Goal: Transaction & Acquisition: Purchase product/service

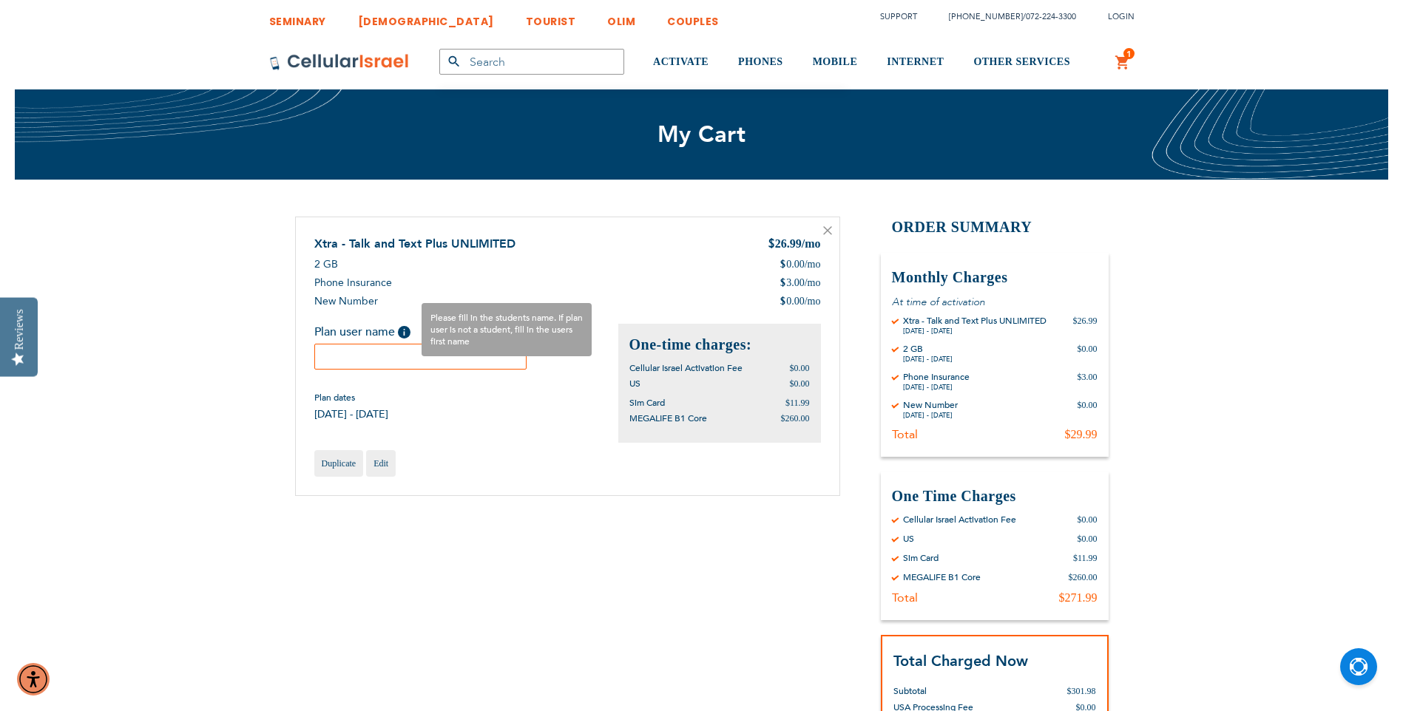
click at [404, 333] on span "Help" at bounding box center [404, 332] width 13 height 13
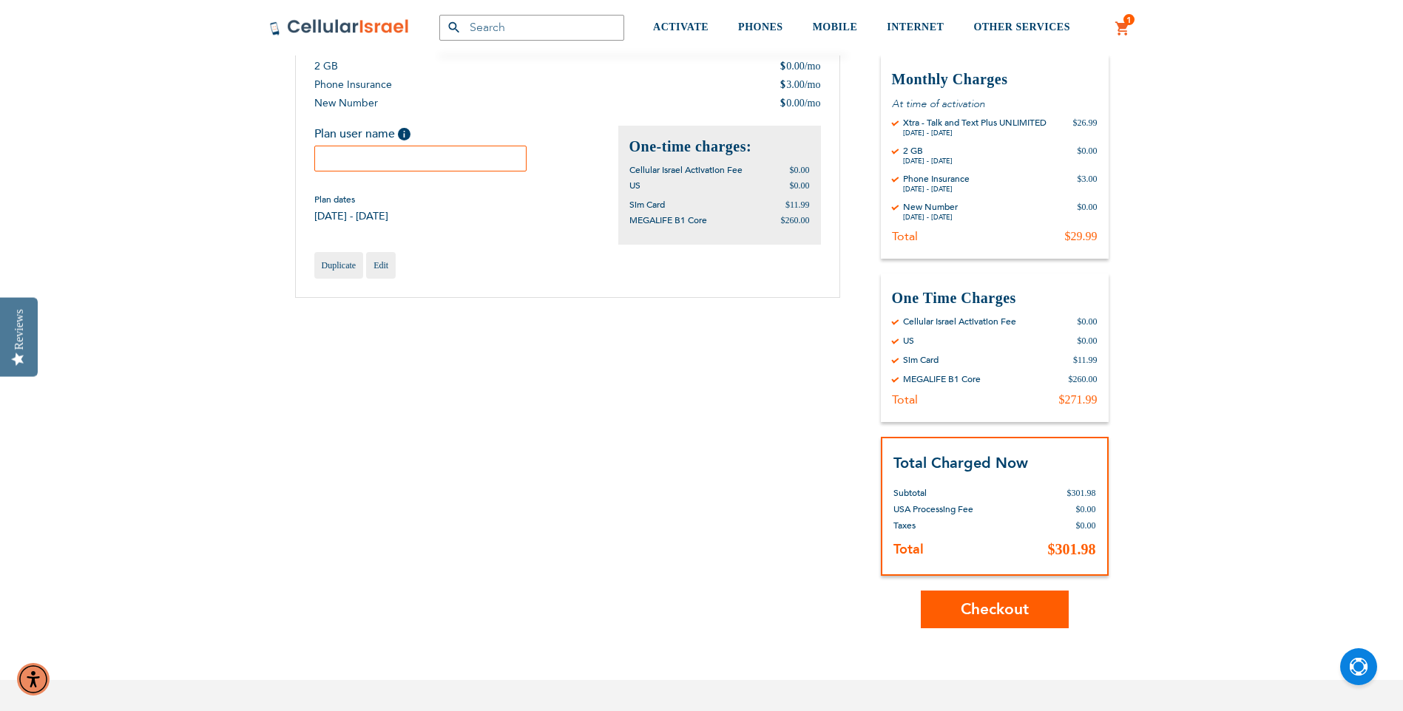
scroll to position [222, 0]
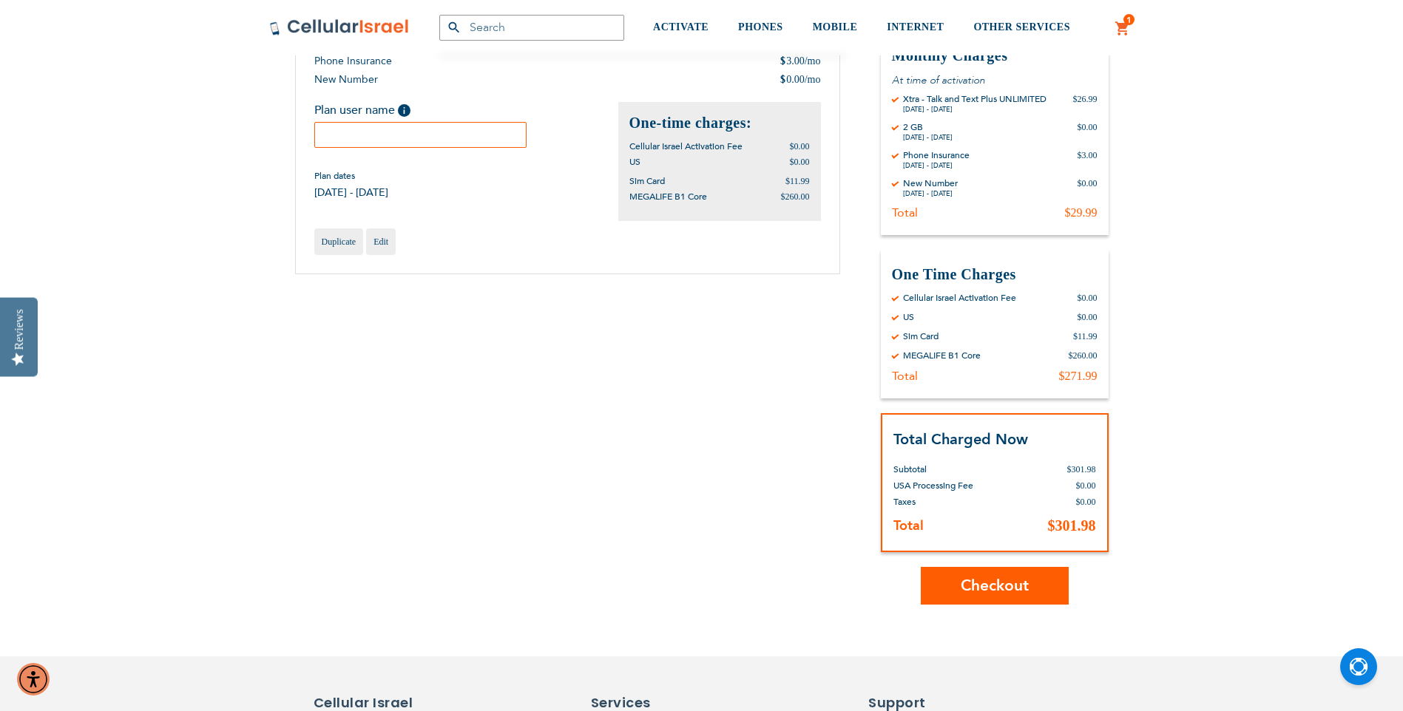
click at [995, 608] on div "SEMINARY YESHIVA TOURIST OLIM COUPLES Support (718) 289-0195 / 072-224-3300 Log…" at bounding box center [701, 542] width 1403 height 1528
click at [998, 592] on span "Checkout" at bounding box center [995, 585] width 68 height 21
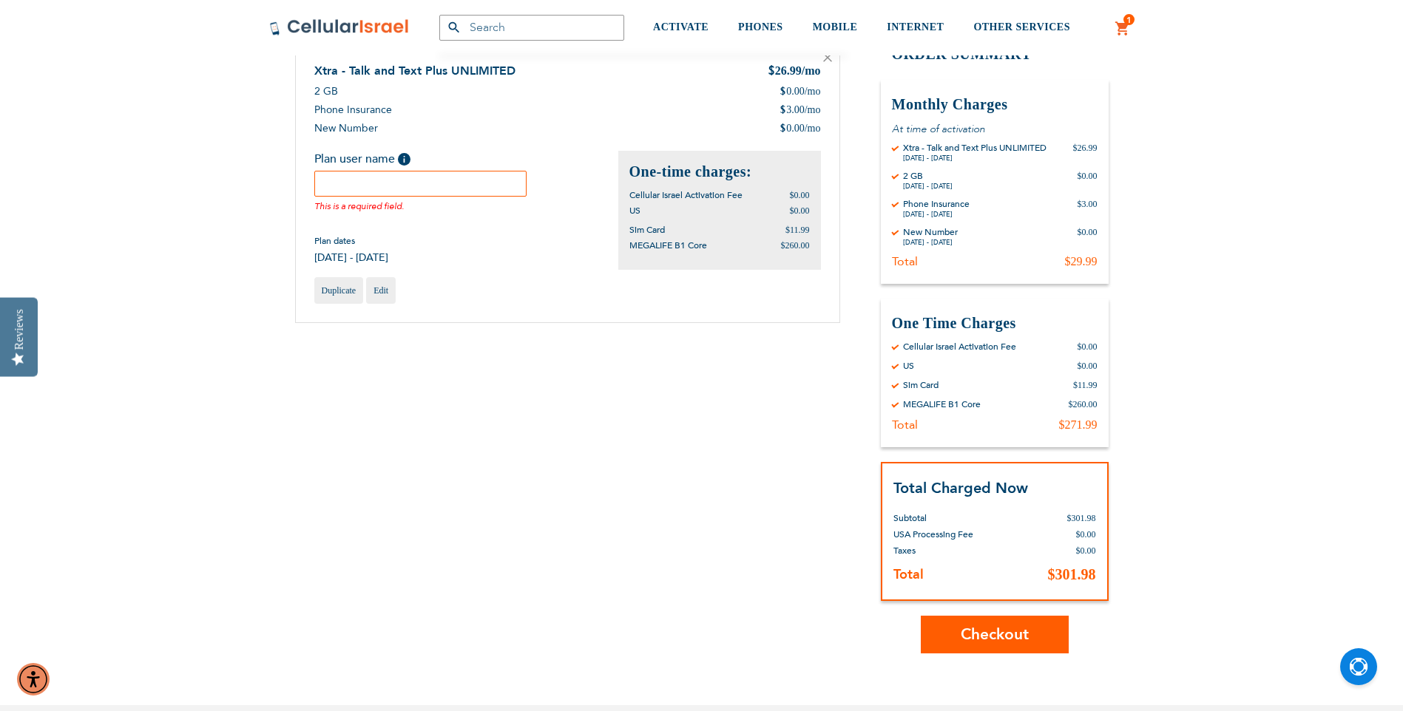
scroll to position [85, 0]
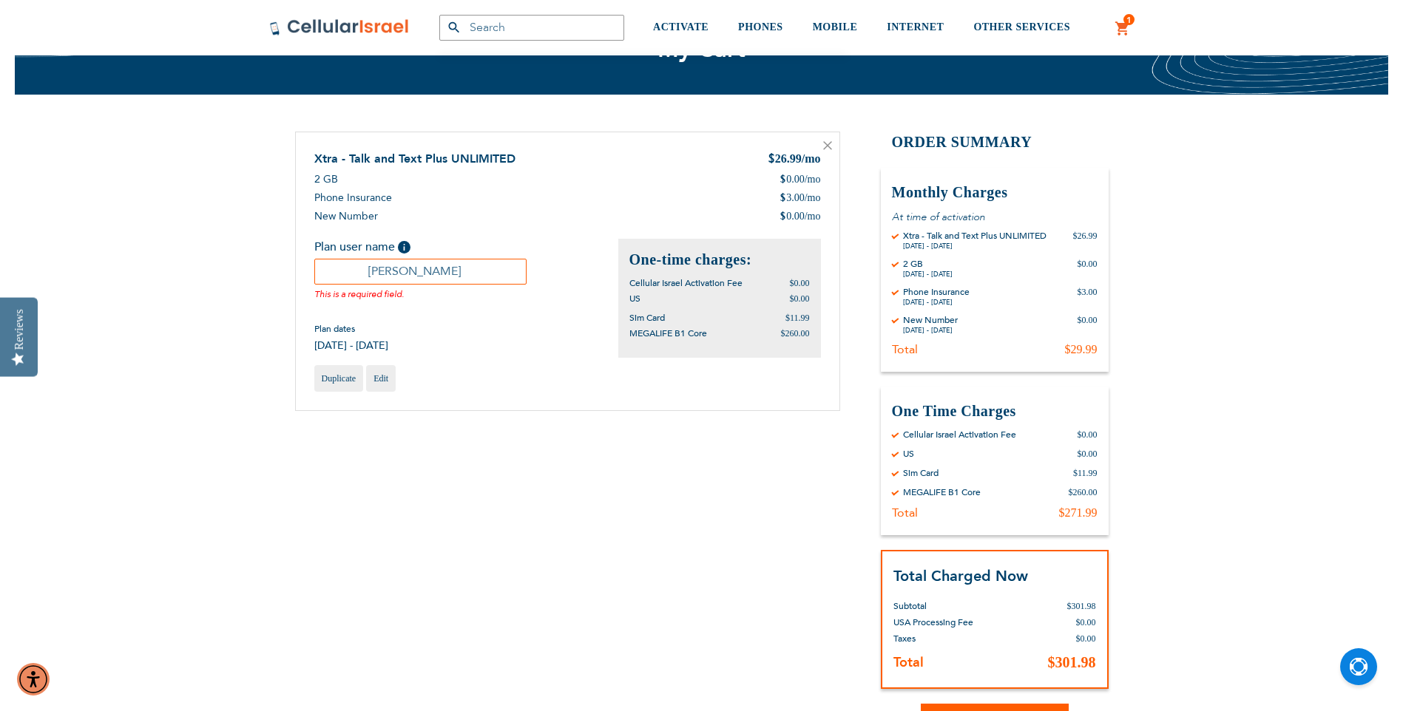
type input "Esther Rutner"
click at [1187, 357] on div "SEMINARY YESHIVA TOURIST OLIM COUPLES Support (718) 289-0195 / 072-224-3300 Log…" at bounding box center [701, 679] width 1403 height 1528
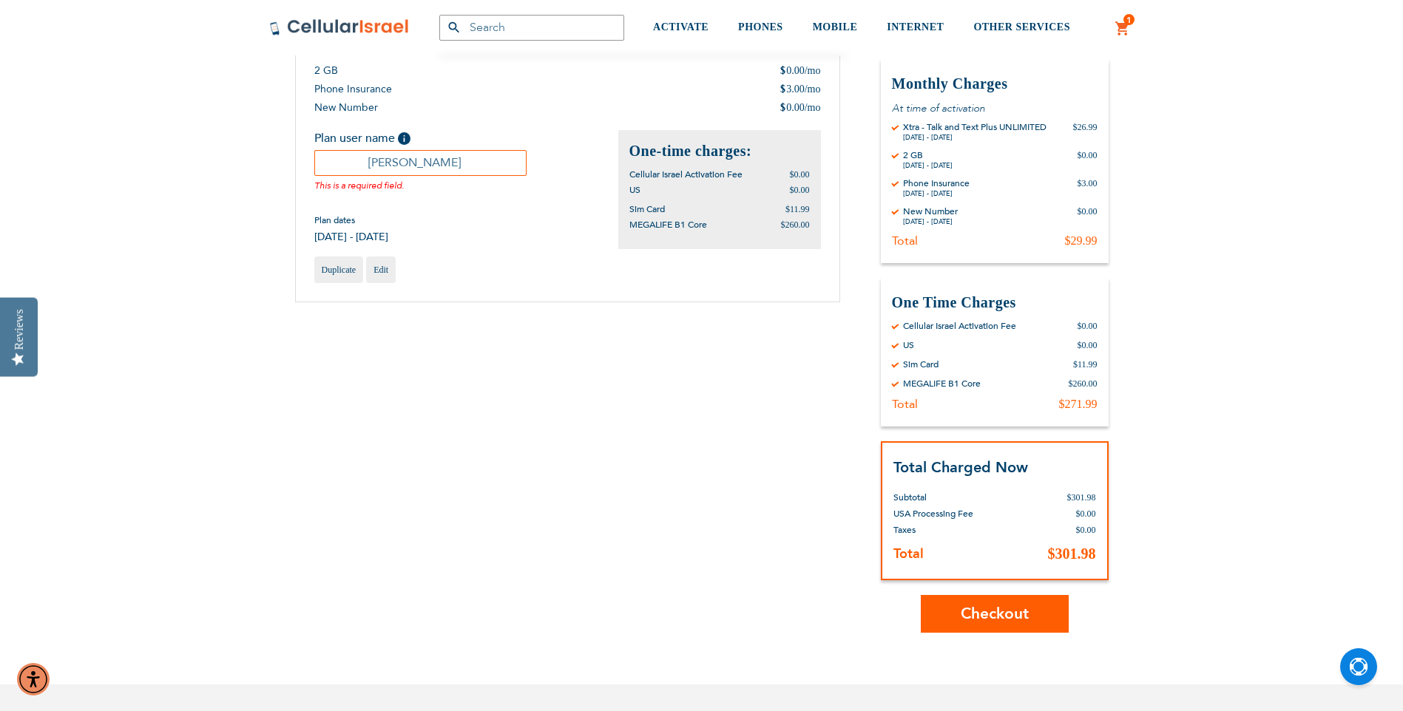
scroll to position [233, 0]
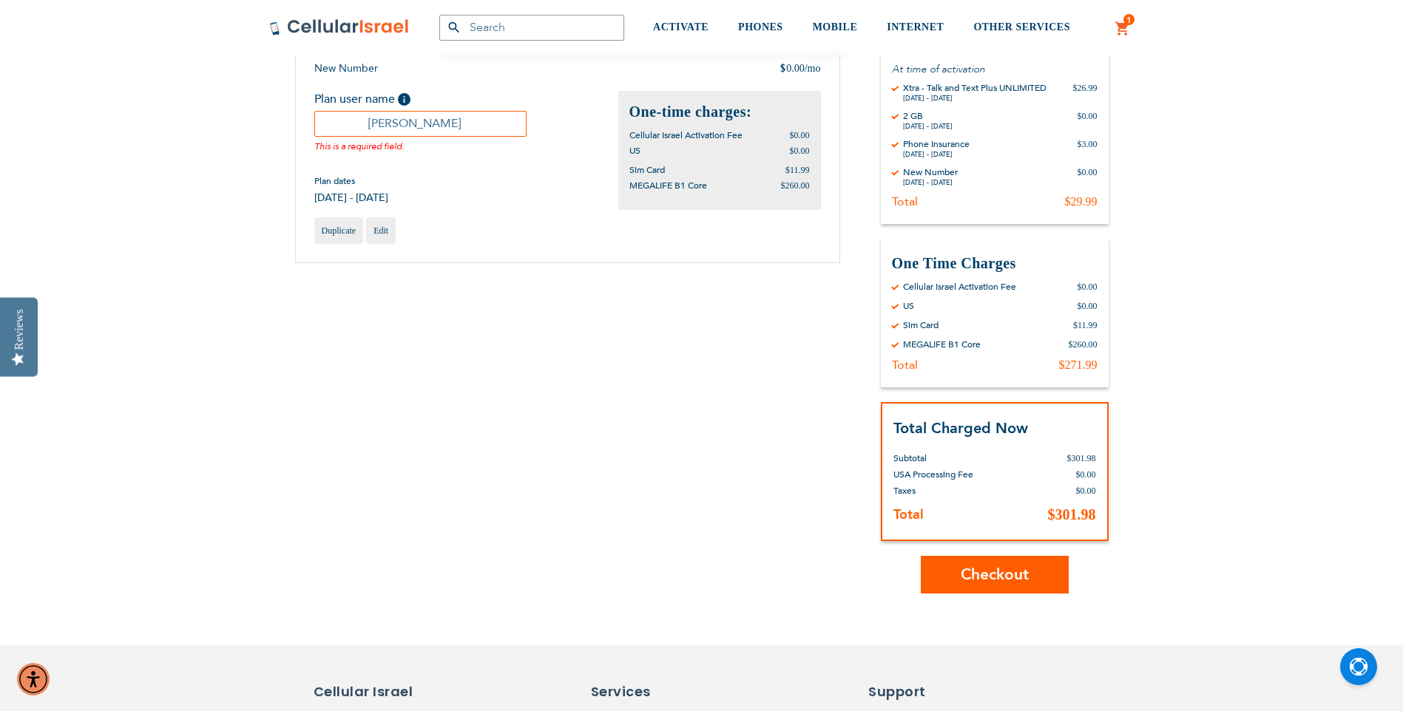
click at [1028, 573] on span "Checkout" at bounding box center [995, 574] width 68 height 21
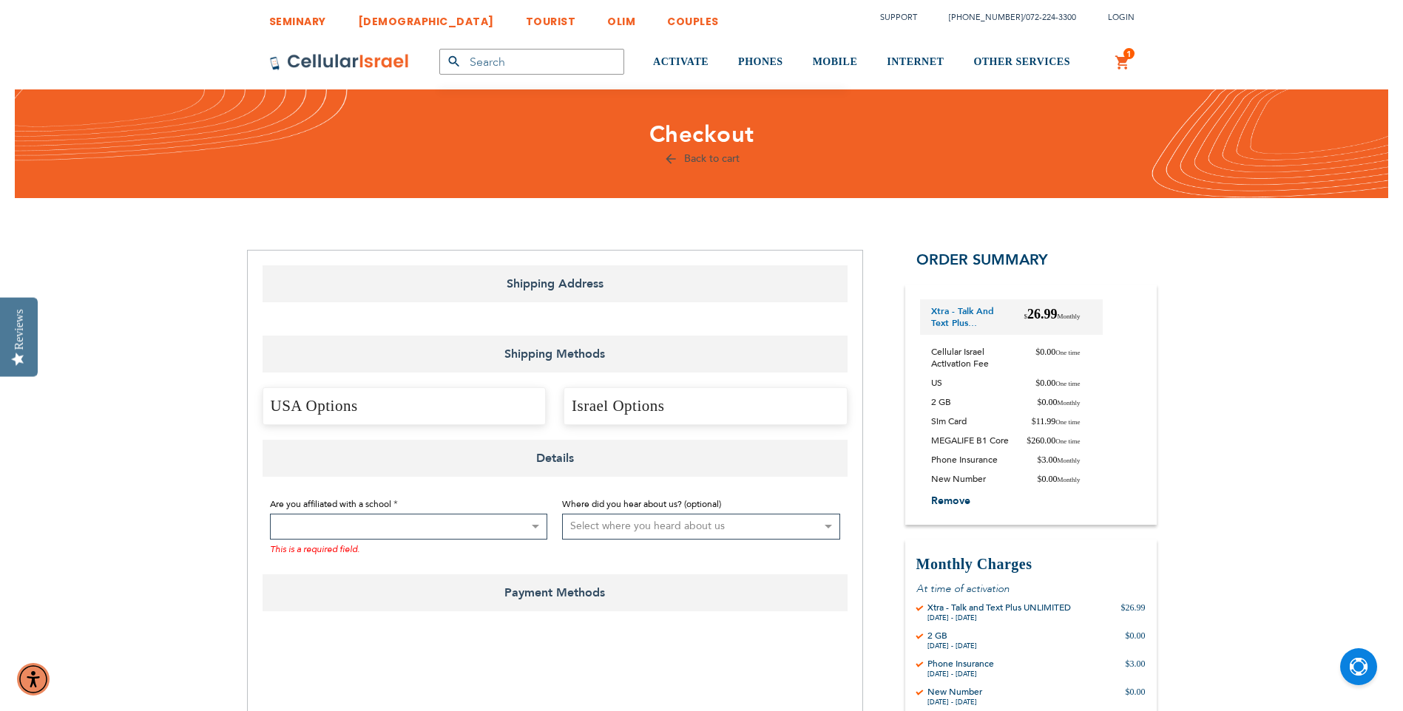
select select "US"
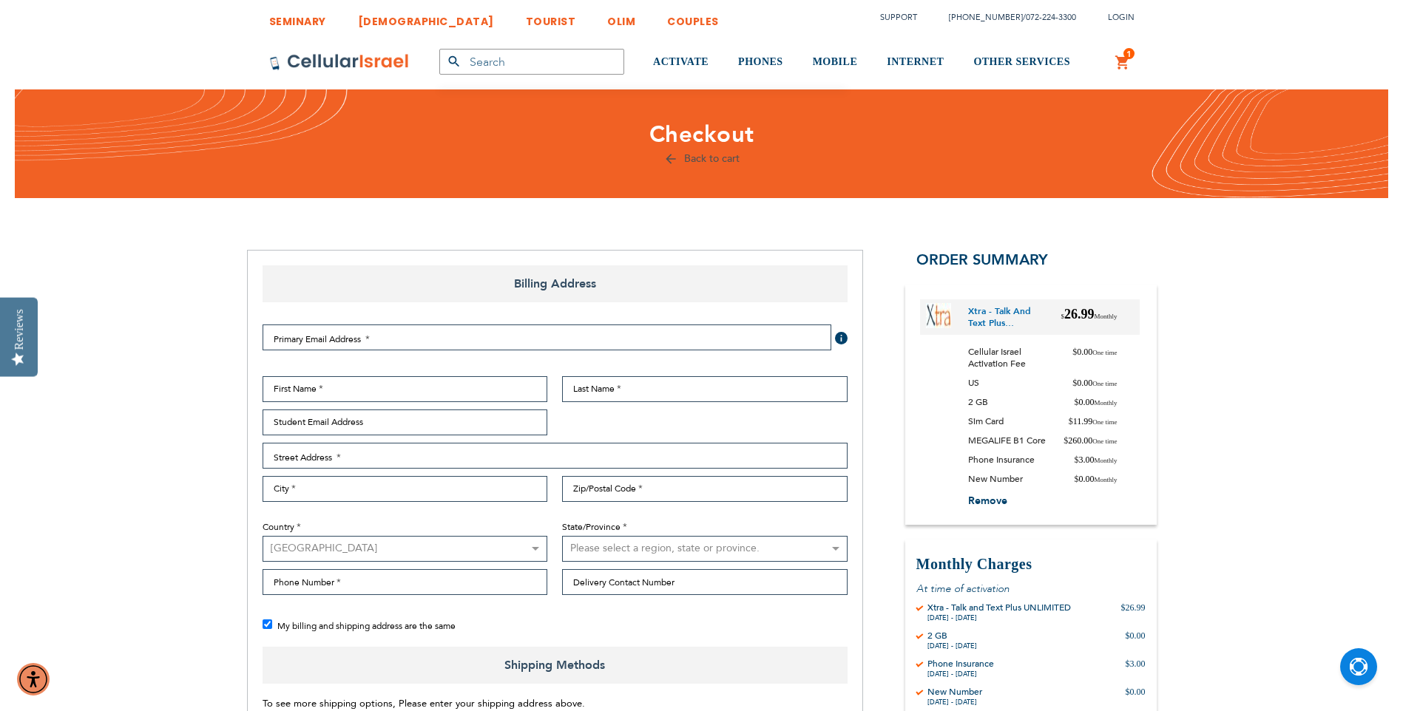
checkbox input "false"
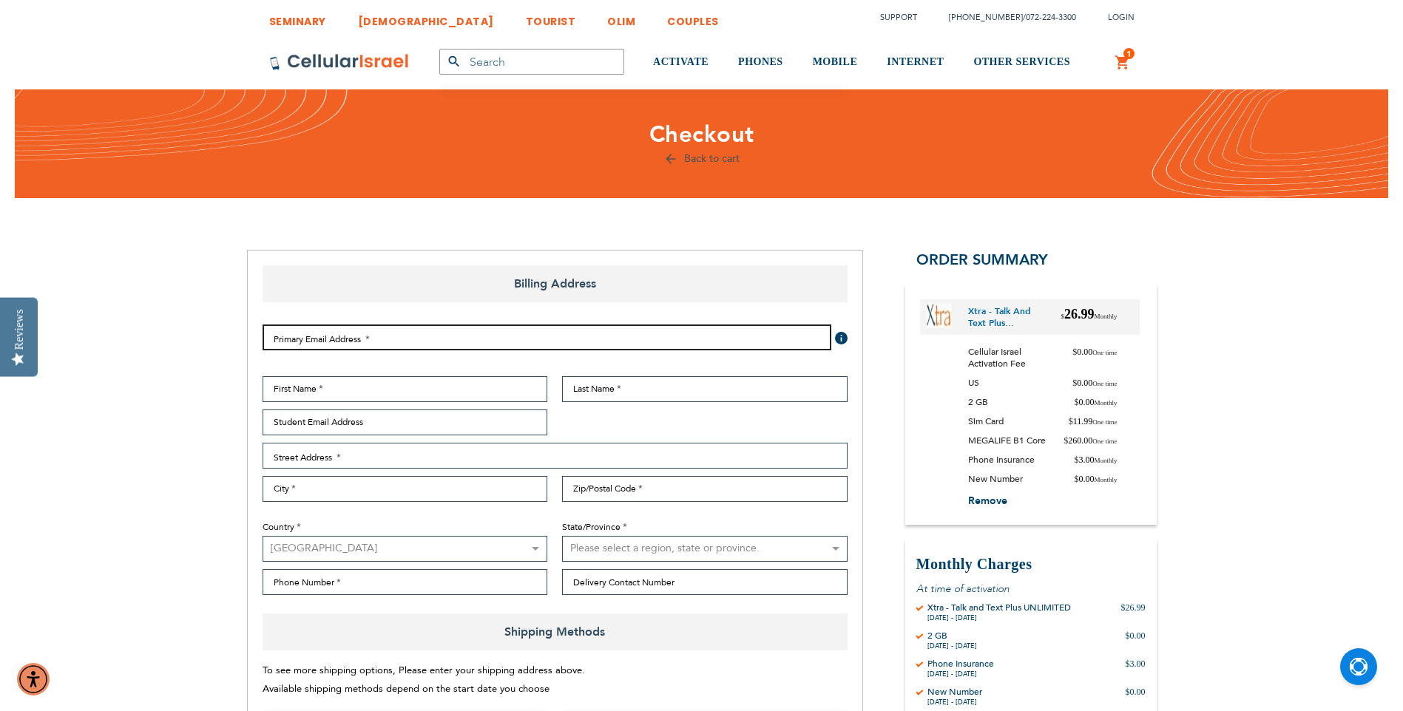
click at [453, 338] on input "Email Address" at bounding box center [547, 338] width 569 height 26
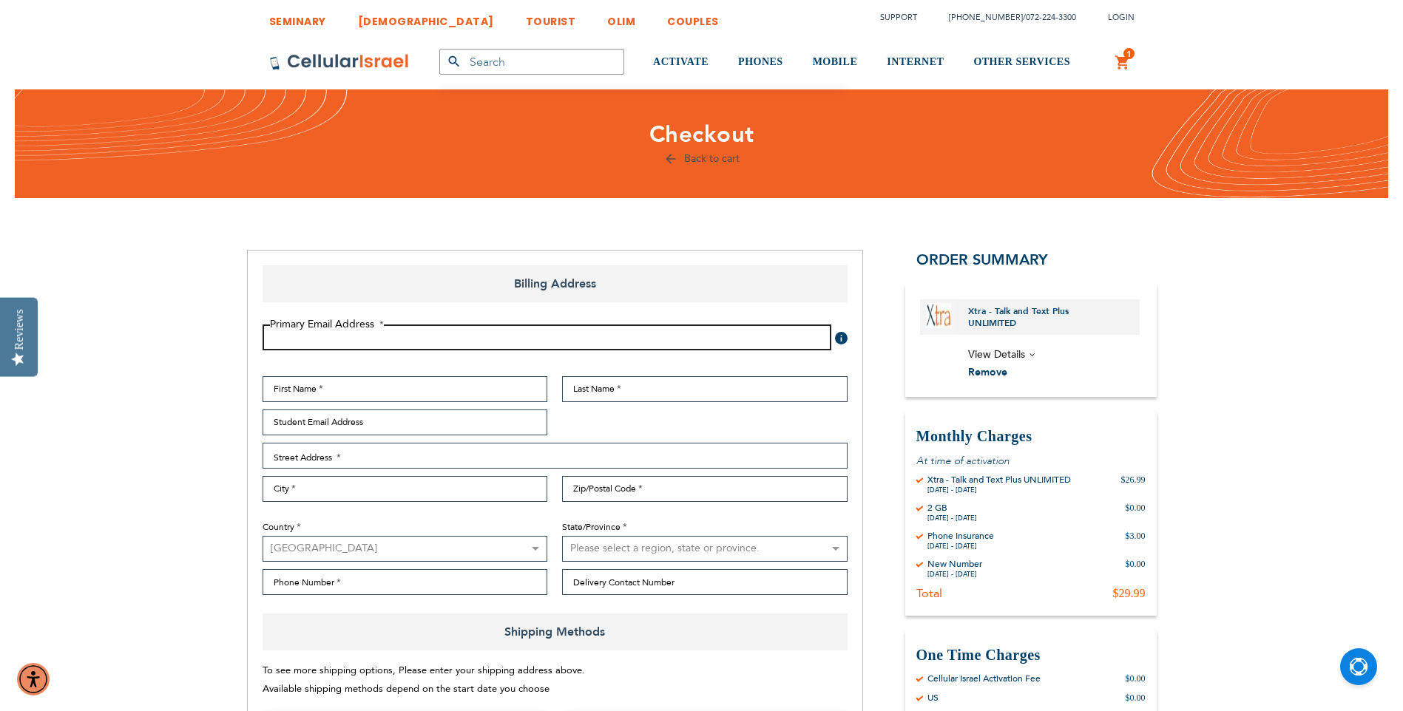
type input "[EMAIL_ADDRESS][DOMAIN_NAME]"
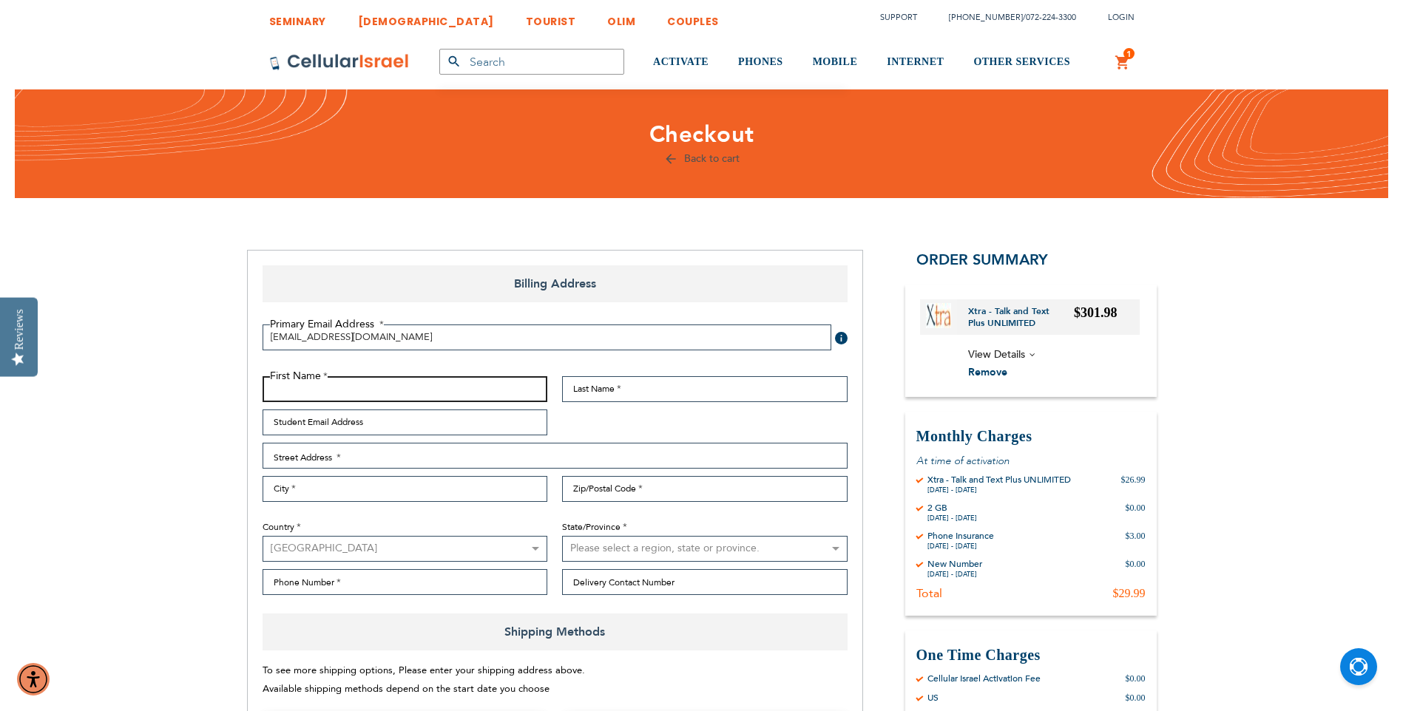
click at [413, 393] on input "First Name" at bounding box center [405, 389] width 285 height 26
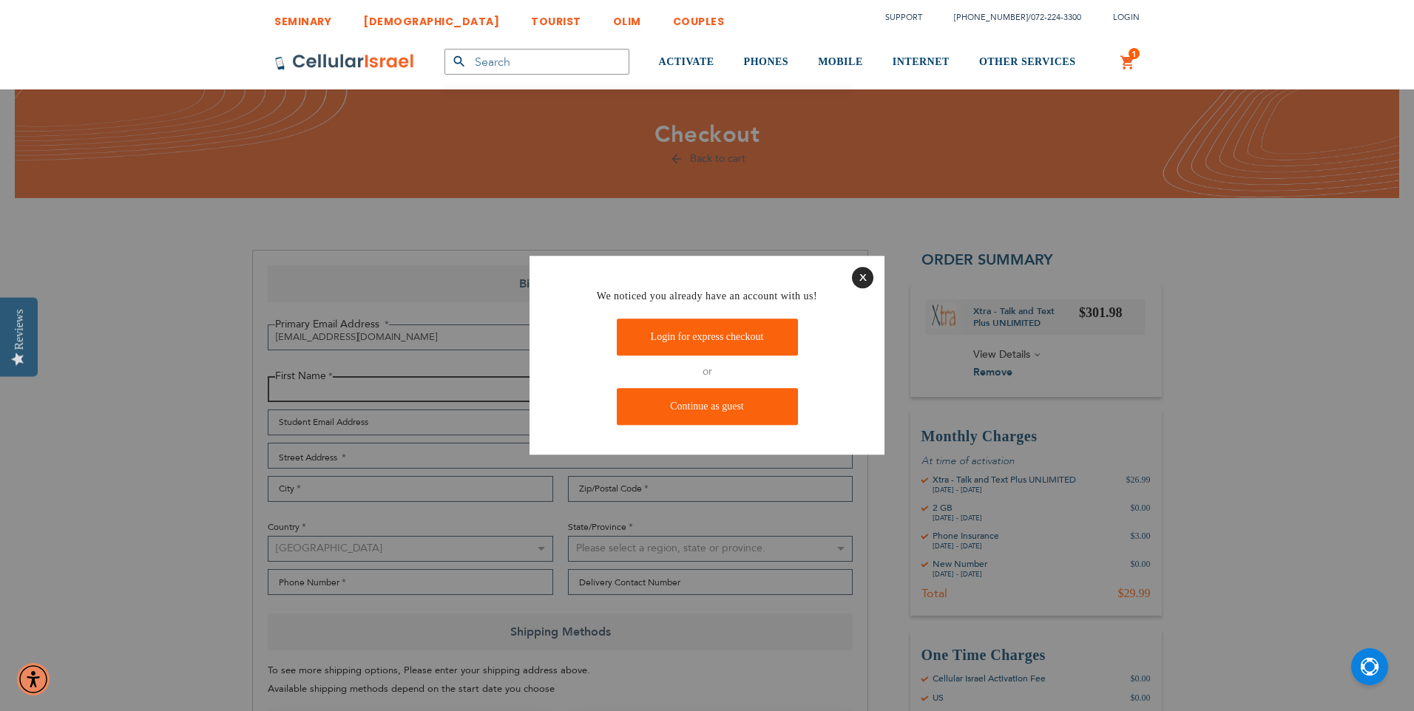
type input "Moishe"
type input "Rutner"
type input "mrutner@gmail.com"
type input "1119"
type input "FAR ROCKAWAY"
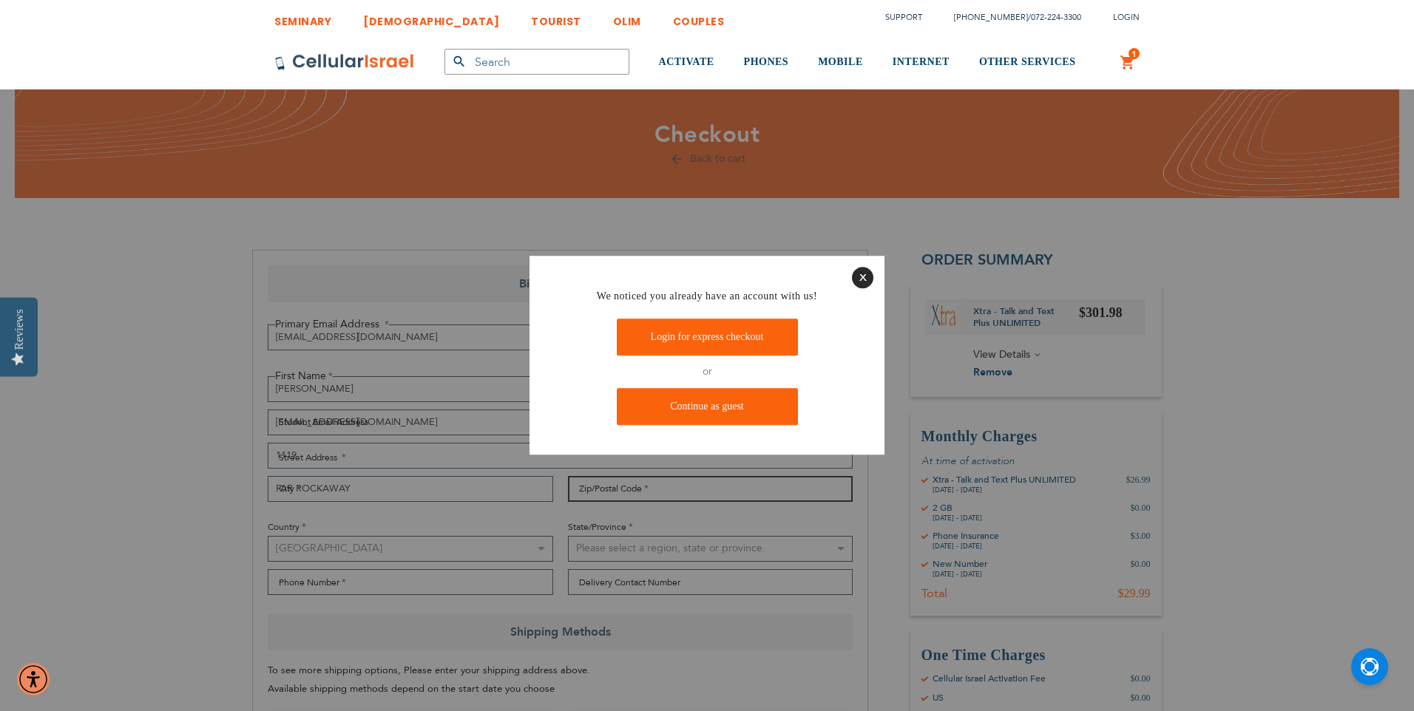
type input "11691"
select select "43"
type input "9174409557"
click at [743, 338] on link "Login for express checkout" at bounding box center [707, 337] width 181 height 37
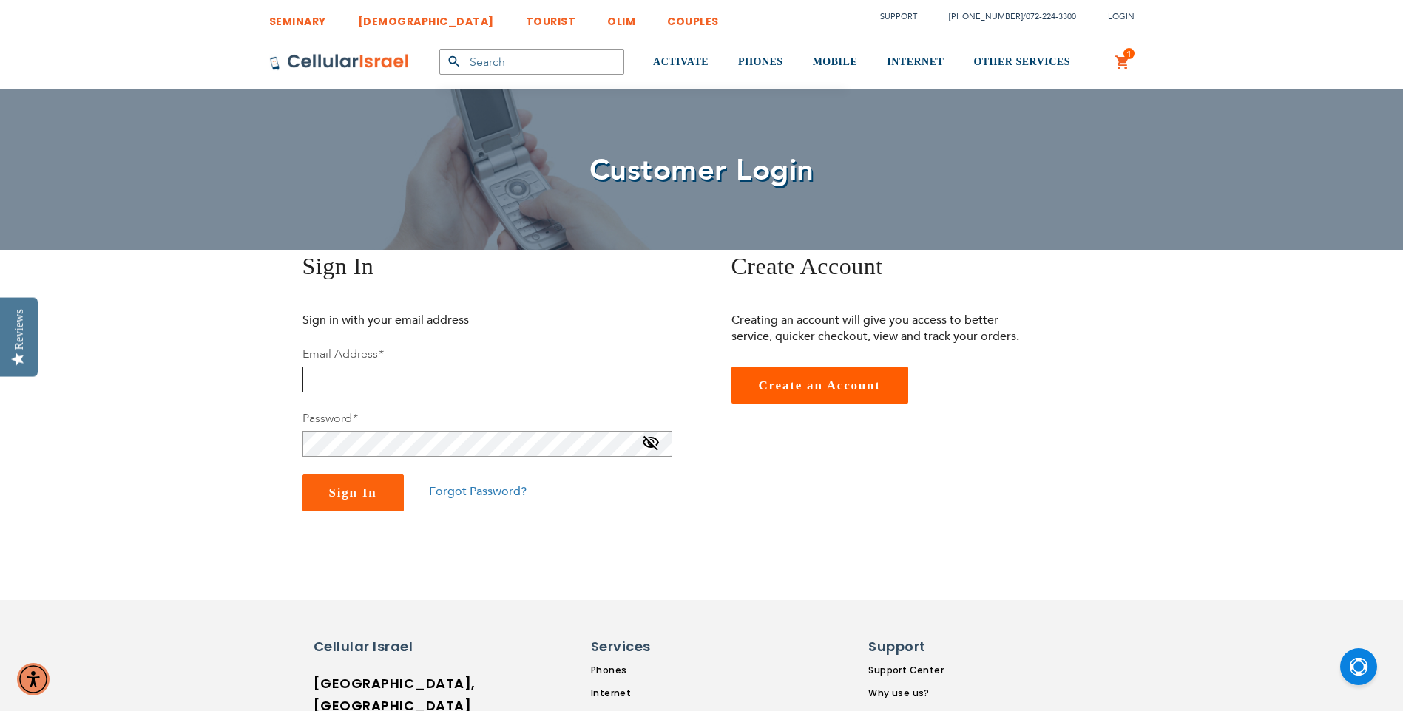
click at [507, 378] on input "email" at bounding box center [487, 380] width 370 height 26
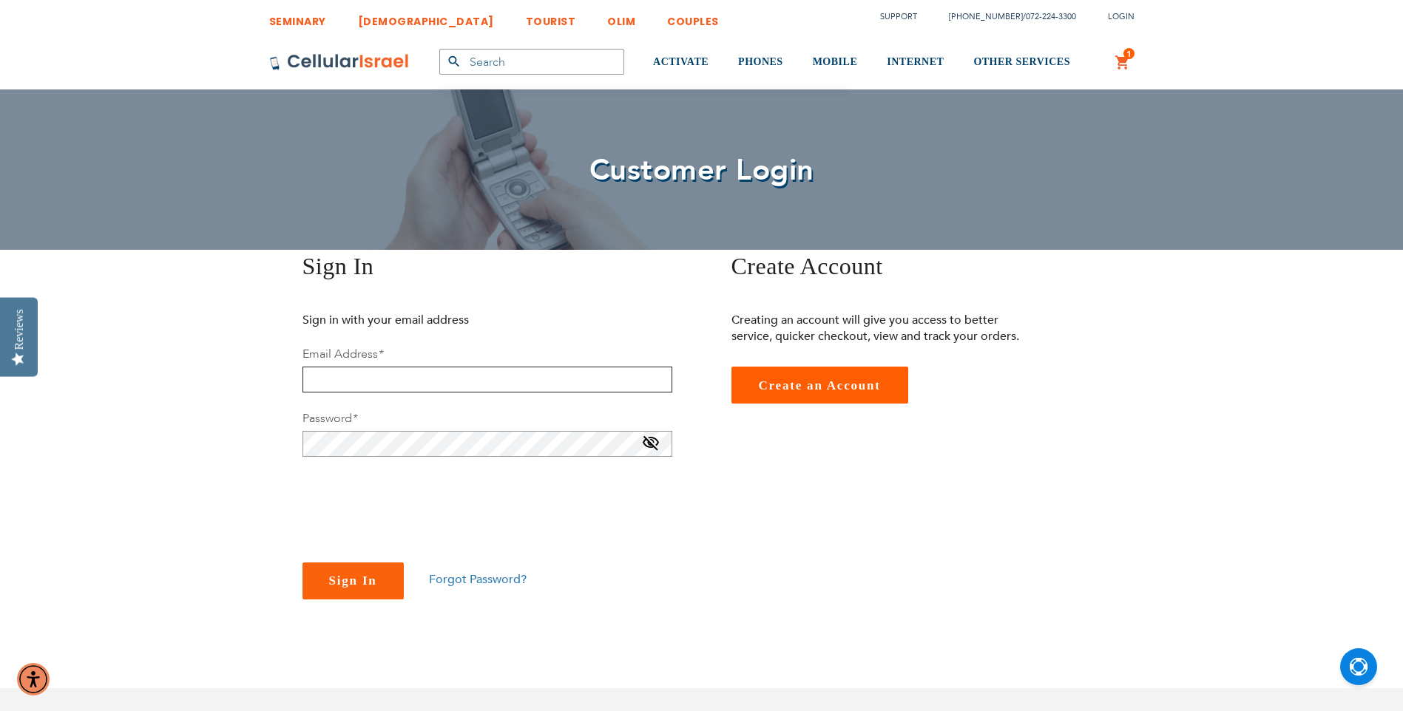
click at [327, 379] on input "email" at bounding box center [487, 380] width 370 height 26
type input "[EMAIL_ADDRESS][DOMAIN_NAME]"
click at [471, 580] on span "Forgot Password?" at bounding box center [478, 580] width 98 height 16
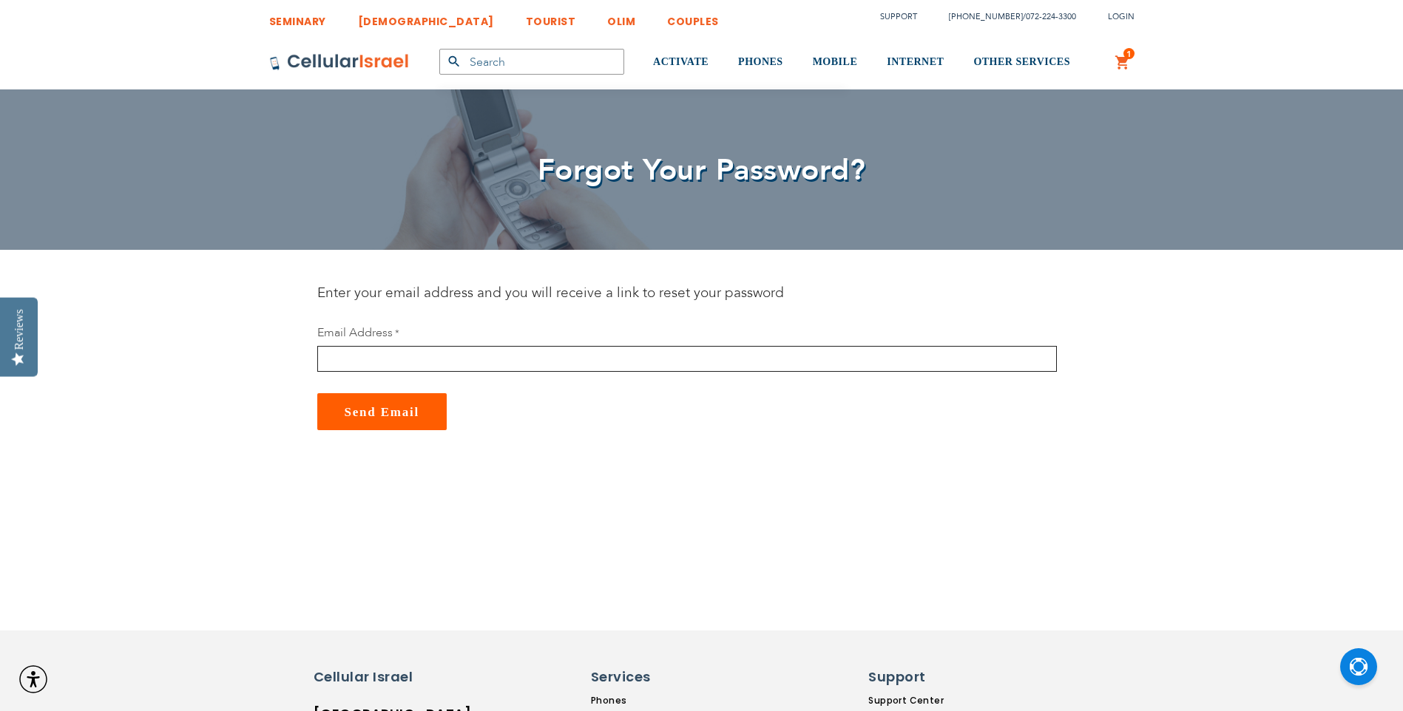
click at [396, 358] on input "email" at bounding box center [686, 359] width 739 height 26
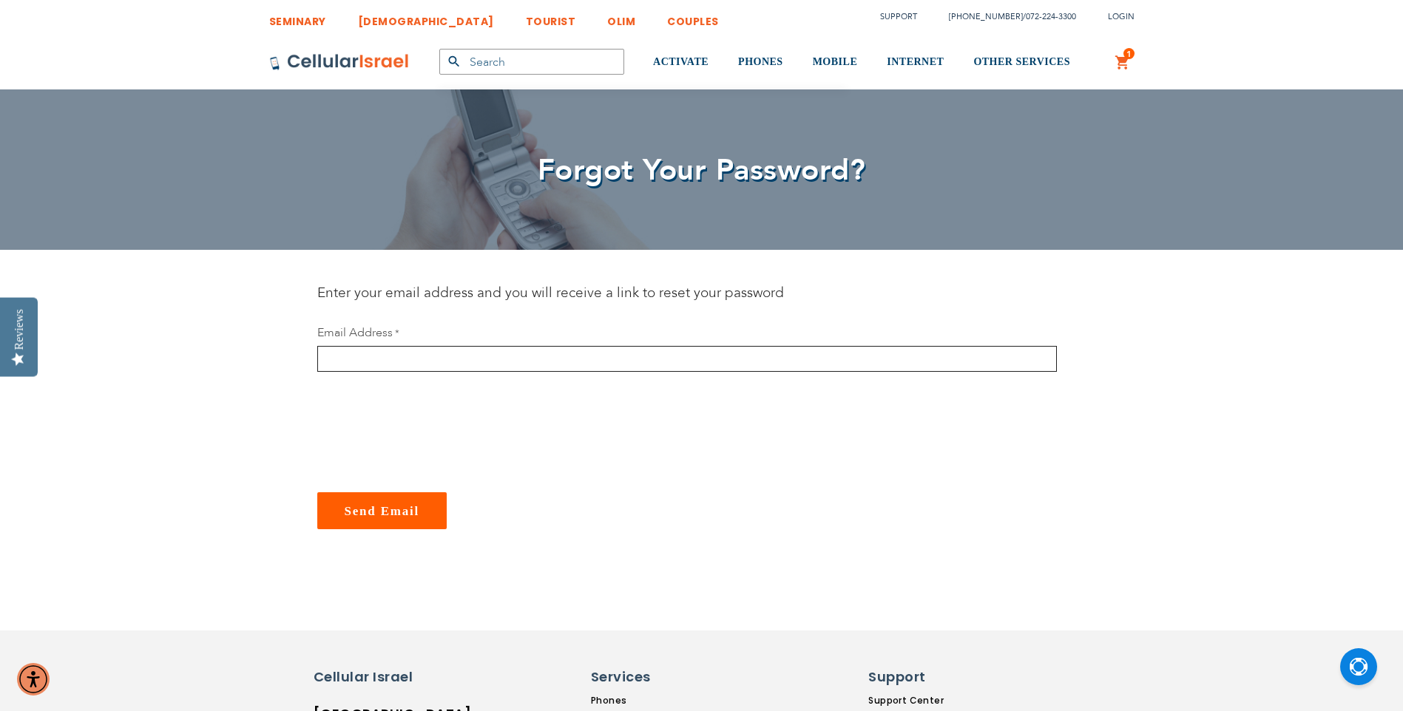
type input "mrutner@gmail.com"
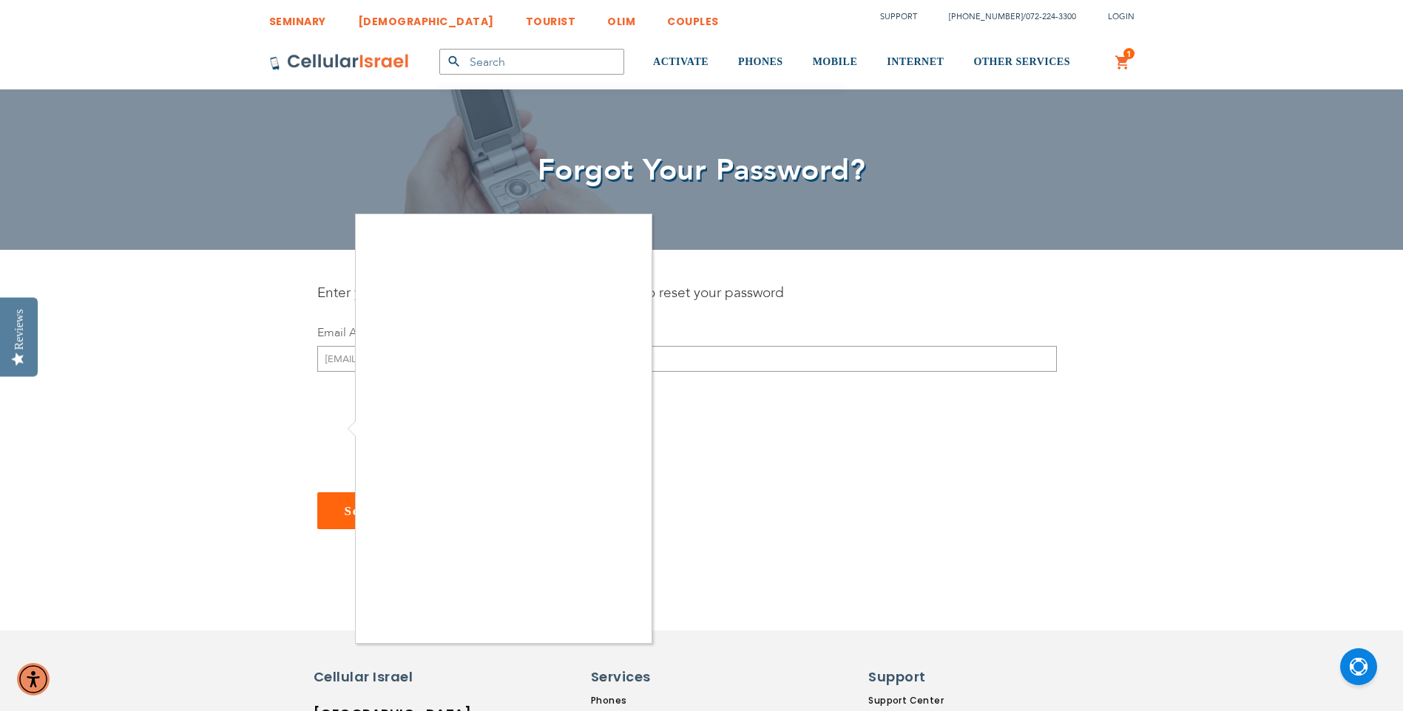
checkbox input "true"
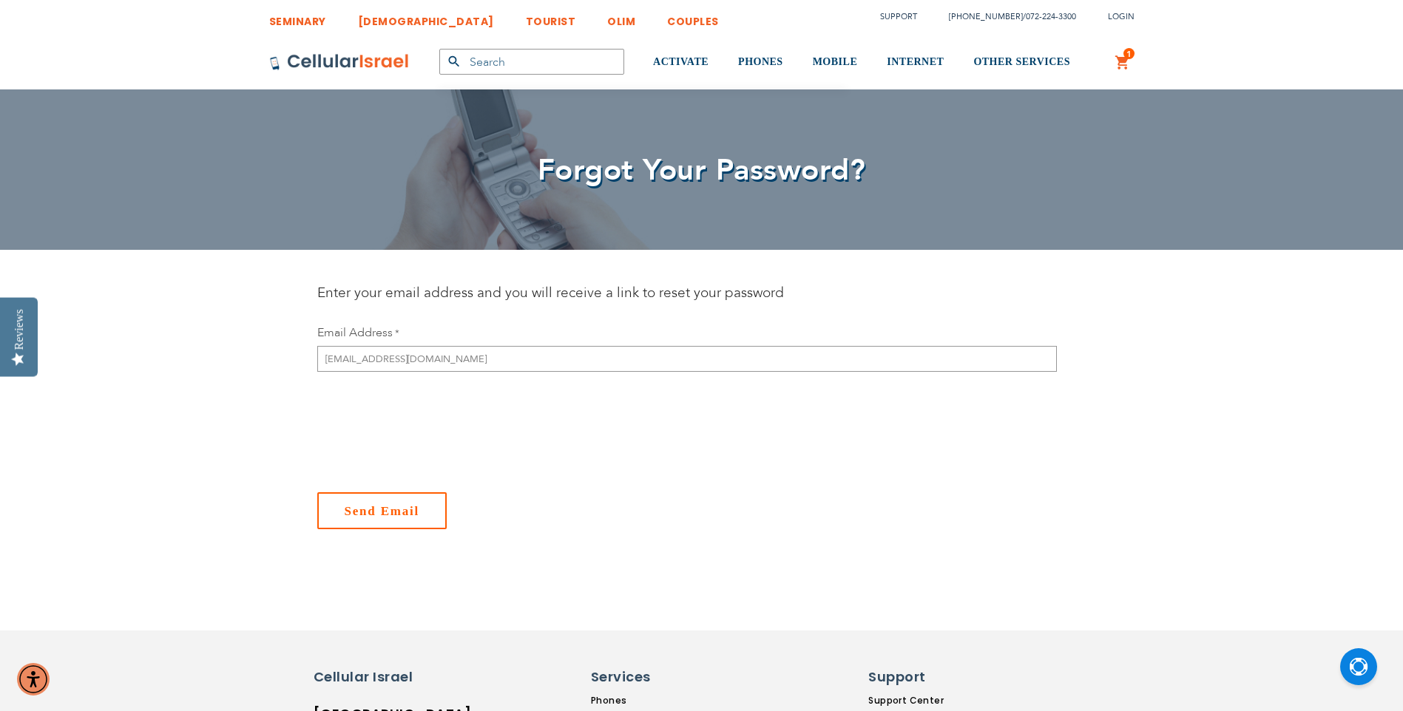
drag, startPoint x: 372, startPoint y: 515, endPoint x: 396, endPoint y: 518, distance: 24.6
click at [373, 515] on span "Send Email" at bounding box center [382, 511] width 75 height 14
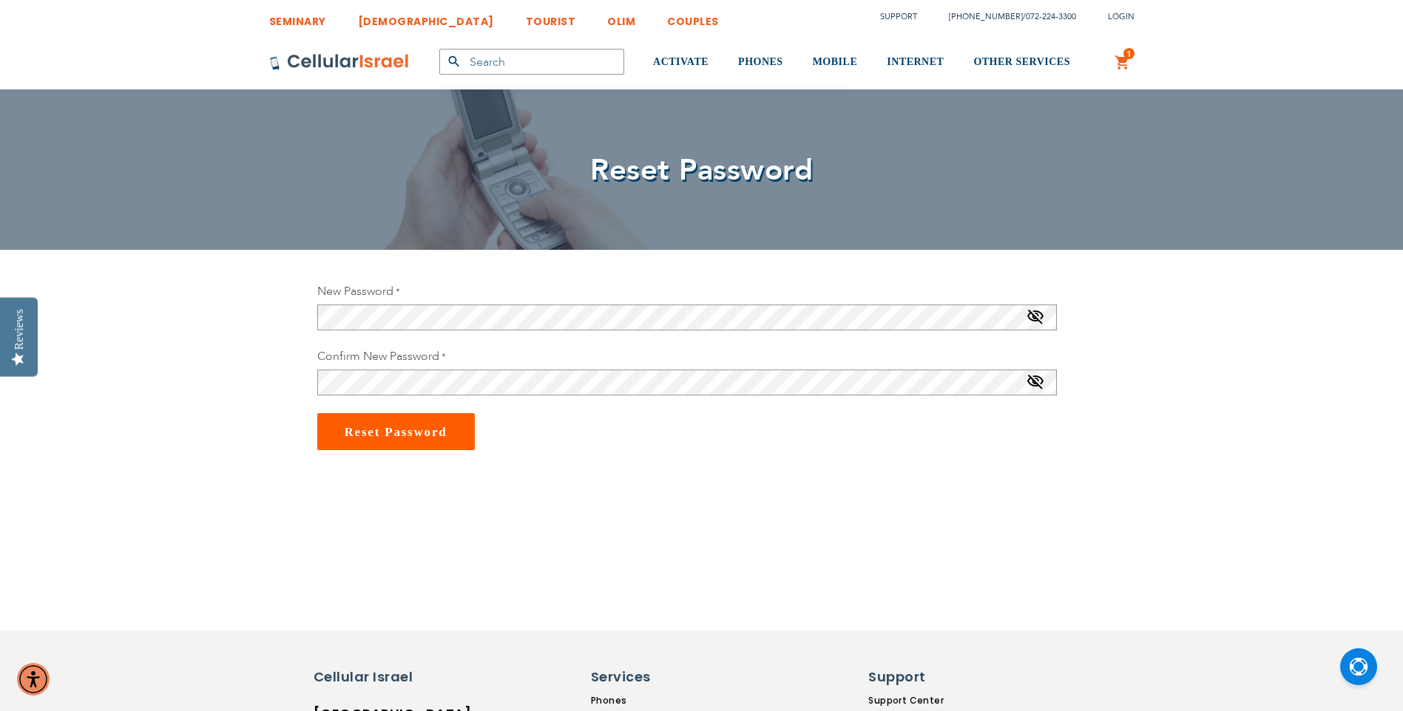
click at [1034, 314] on span at bounding box center [1035, 320] width 18 height 24
click at [265, 298] on div "SEMINARY YESHIVA TOURIST OLIM COUPLES Support [PHONE_NUMBER] / [PHONE_NUMBER] L…" at bounding box center [701, 640] width 1403 height 1281
click at [424, 424] on button "Reset Password" at bounding box center [396, 431] width 158 height 37
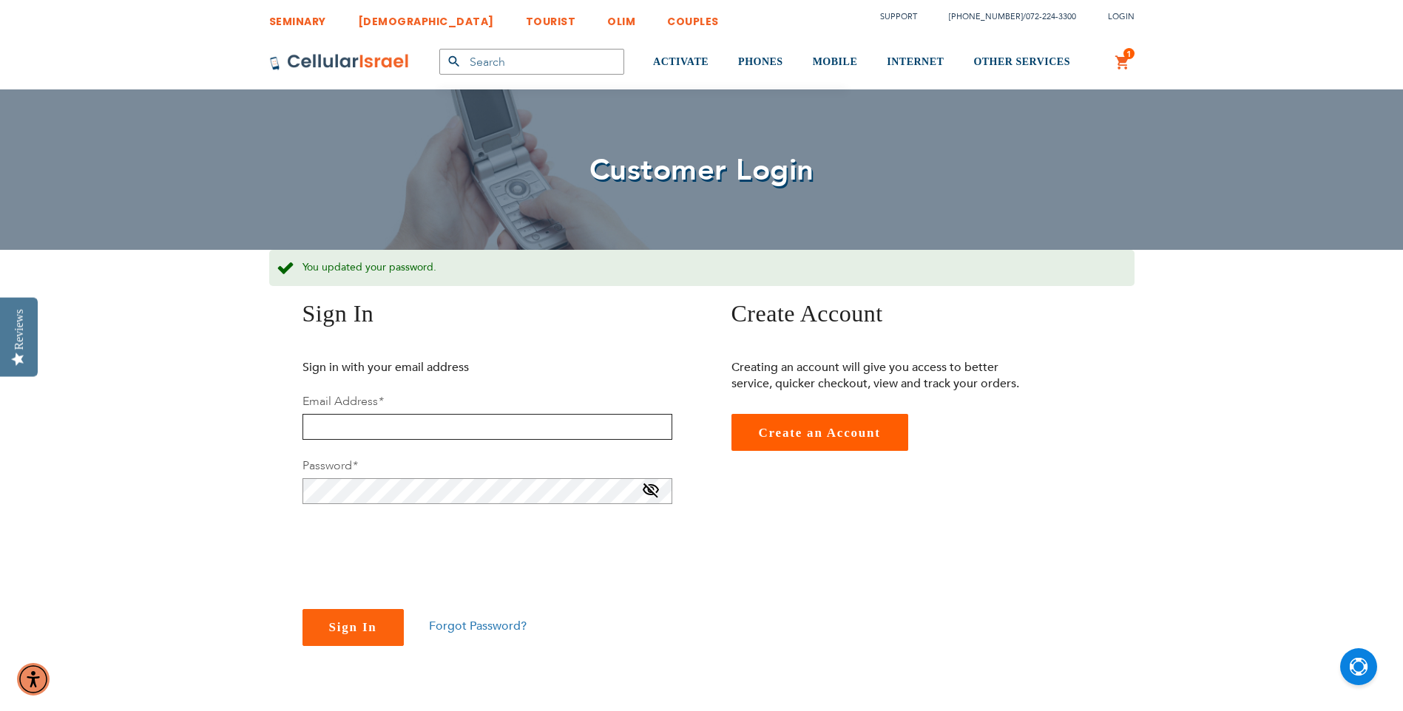
click at [406, 424] on input "email" at bounding box center [487, 427] width 370 height 26
click at [375, 424] on input "email" at bounding box center [487, 427] width 370 height 26
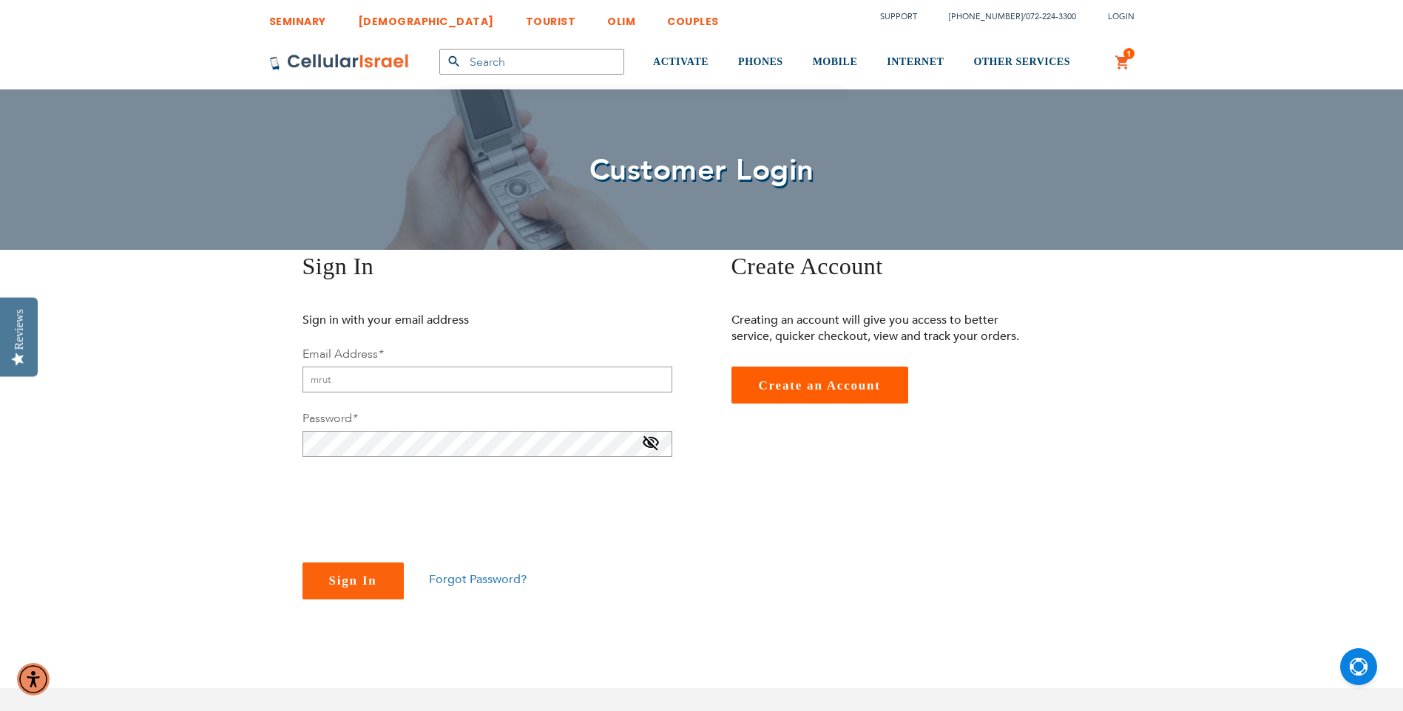
type input "[EMAIL_ADDRESS][DOMAIN_NAME]"
checkbox input "true"
click at [362, 584] on span "Sign In" at bounding box center [353, 581] width 48 height 14
